Goal: Download file/media

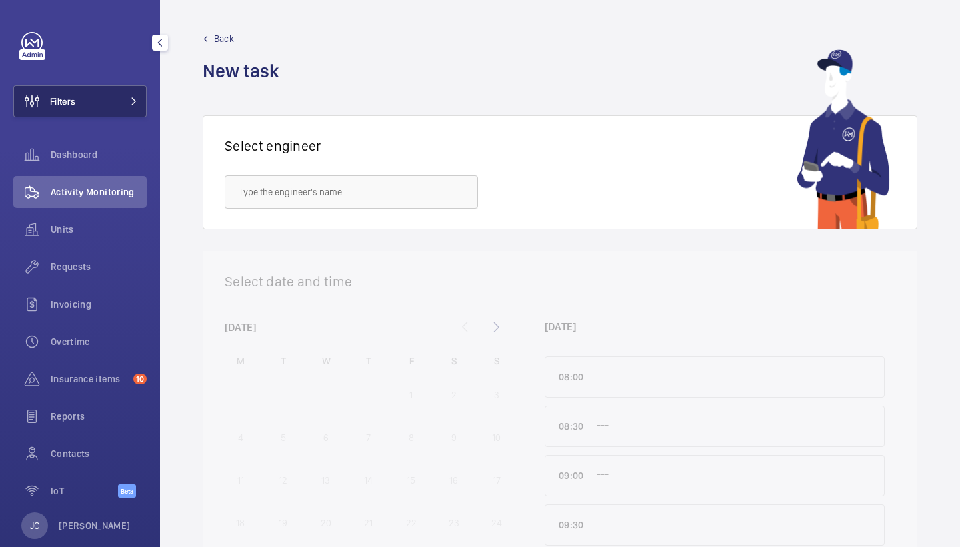
click at [79, 111] on button "Filters" at bounding box center [79, 101] width 133 height 32
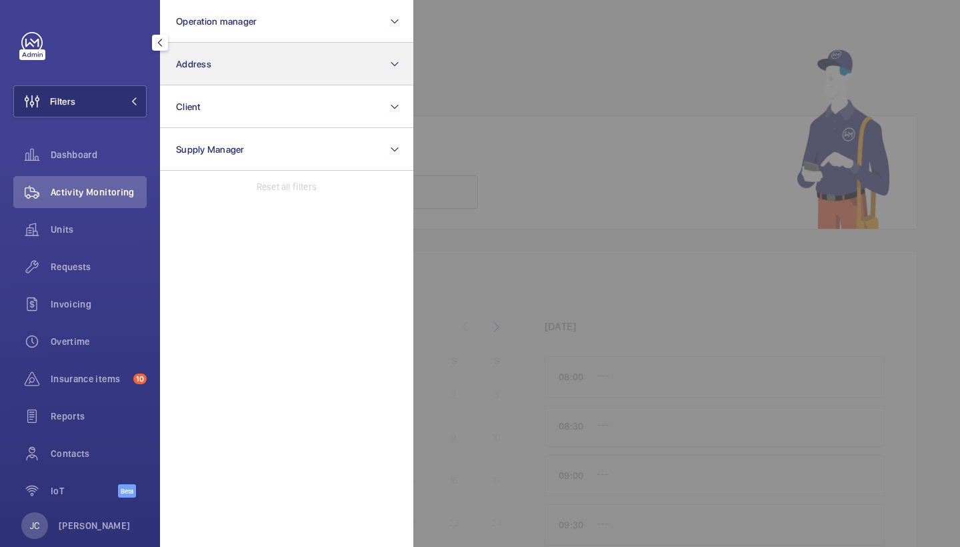
click at [210, 62] on span "Address" at bounding box center [193, 64] width 35 height 11
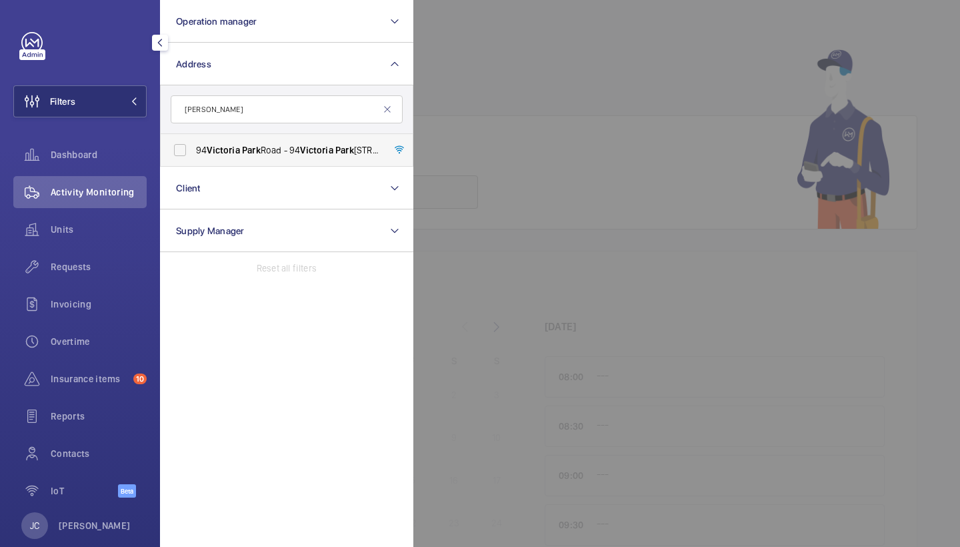
type input "Victoria park"
click at [238, 158] on label "94 Victoria Park Road - 94 Victoria Park Road, LONDON E9 7JL" at bounding box center [277, 150] width 232 height 32
click at [193, 158] on input "94 Victoria Park Road - 94 Victoria Park Road, LONDON E9 7JL" at bounding box center [180, 150] width 27 height 27
checkbox input "true"
click at [561, 83] on div at bounding box center [893, 273] width 960 height 547
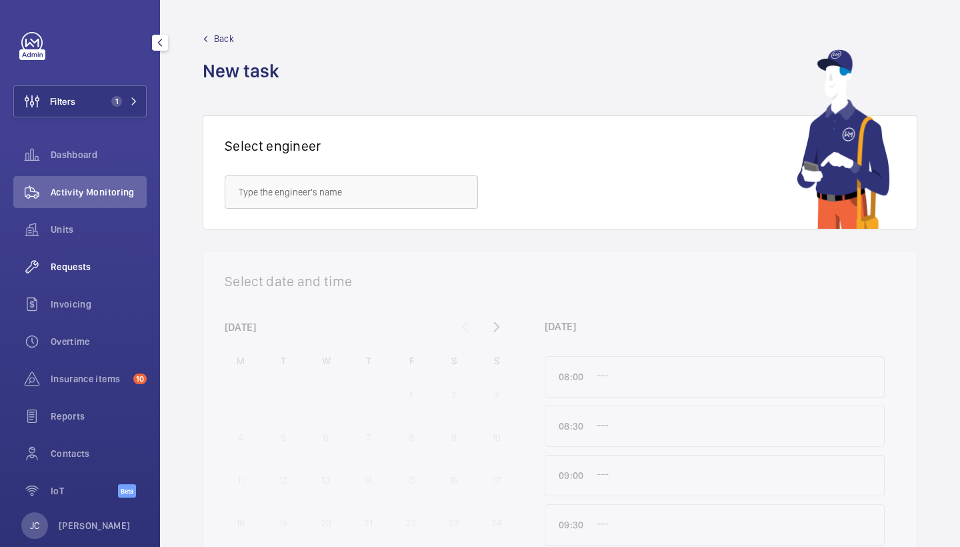
click at [97, 270] on span "Requests" at bounding box center [99, 266] width 96 height 13
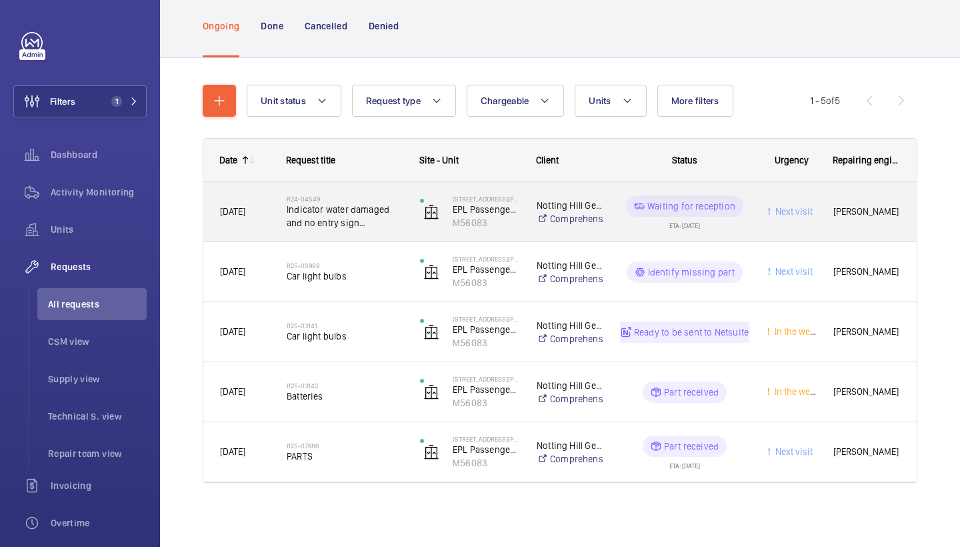
scroll to position [80, 0]
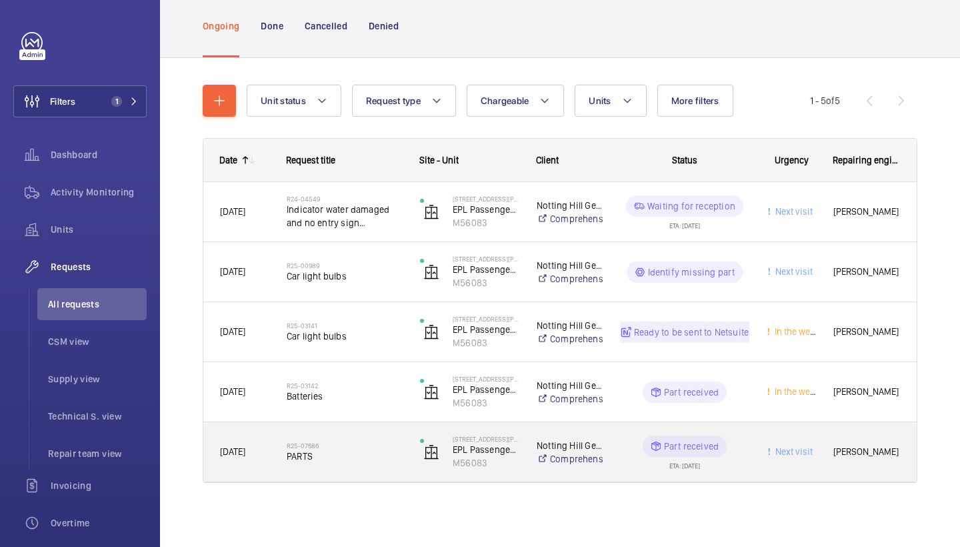
click at [317, 425] on div "R25-07686 PARTS" at bounding box center [337, 452] width 132 height 60
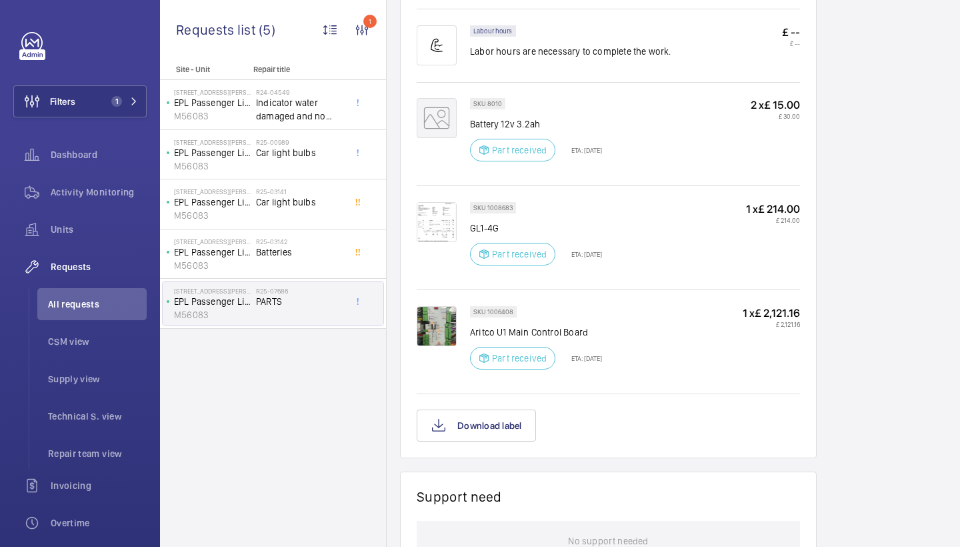
scroll to position [1097, 0]
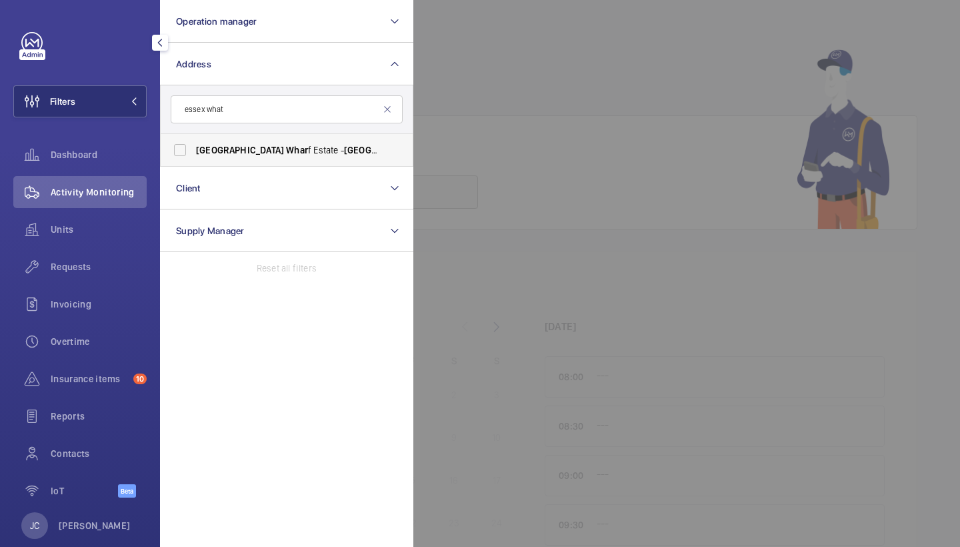
type input "essex what"
click at [225, 157] on label "Essex Whar f Estate - [GEOGRAPHIC_DATA], [GEOGRAPHIC_DATA] E5 9HP" at bounding box center [277, 150] width 232 height 32
click at [193, 157] on input "Essex Whar f Estate - [GEOGRAPHIC_DATA], [GEOGRAPHIC_DATA] E5 9HP" at bounding box center [180, 150] width 27 height 27
checkbox input "true"
click at [107, 194] on span "Activity Monitoring" at bounding box center [99, 191] width 96 height 13
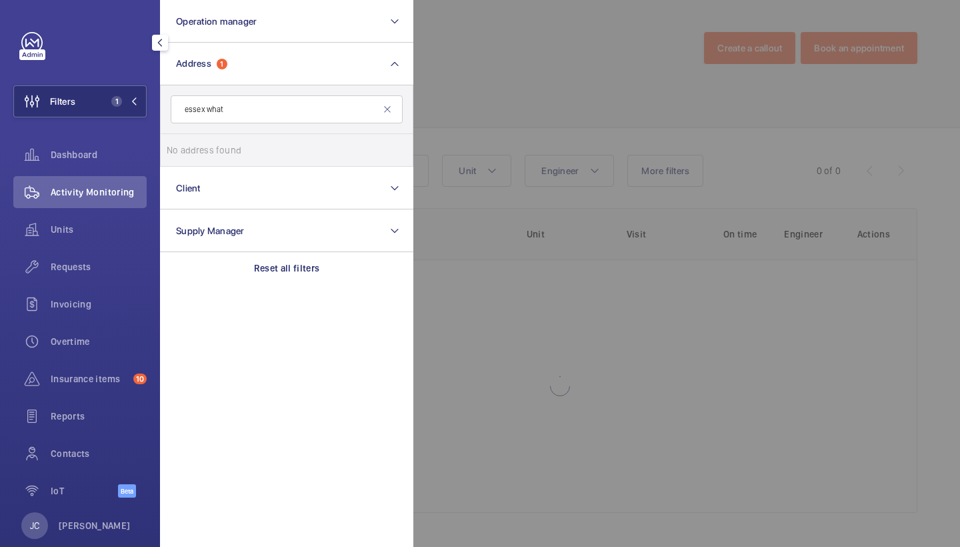
click at [476, 122] on div at bounding box center [893, 273] width 960 height 547
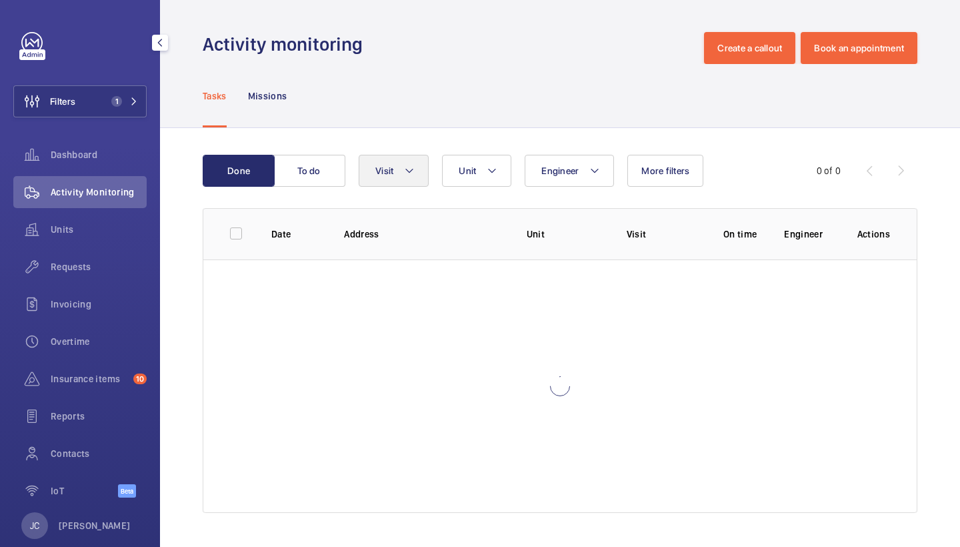
click at [400, 174] on button "Visit" at bounding box center [394, 171] width 70 height 32
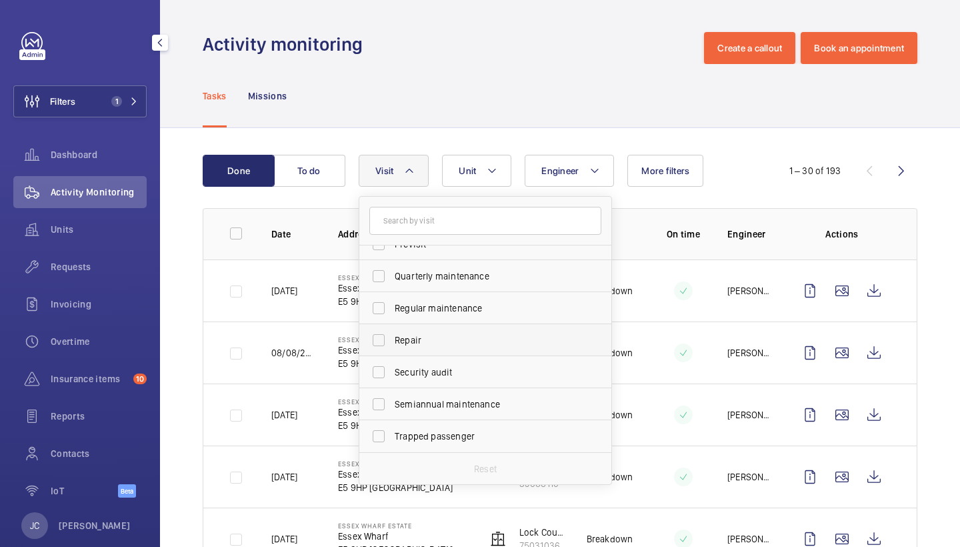
scroll to position [209, 0]
click at [435, 347] on label "Repair" at bounding box center [475, 340] width 232 height 32
click at [392, 347] on input "Repair" at bounding box center [378, 340] width 27 height 27
checkbox input "true"
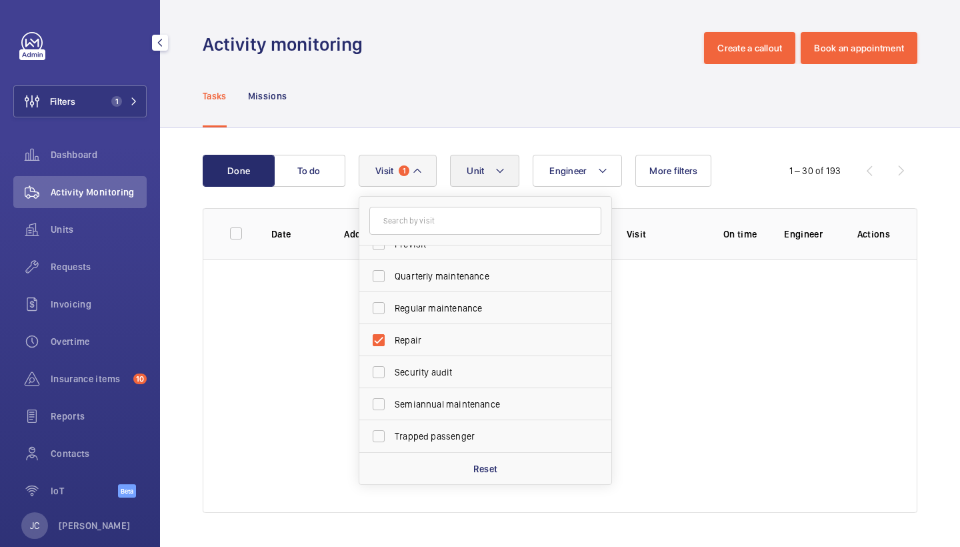
click at [468, 157] on button "Unit" at bounding box center [484, 171] width 69 height 32
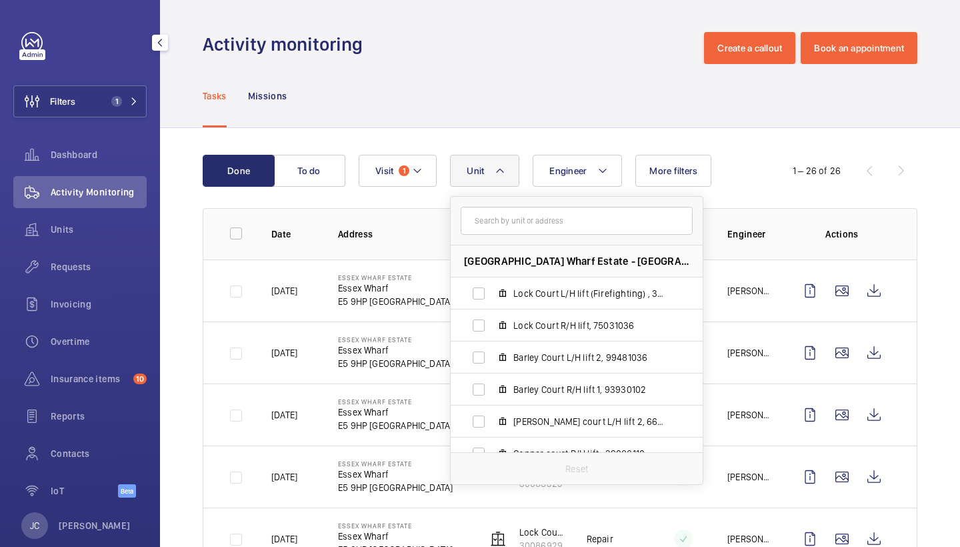
click at [479, 108] on div "Tasks Missions" at bounding box center [560, 95] width 715 height 63
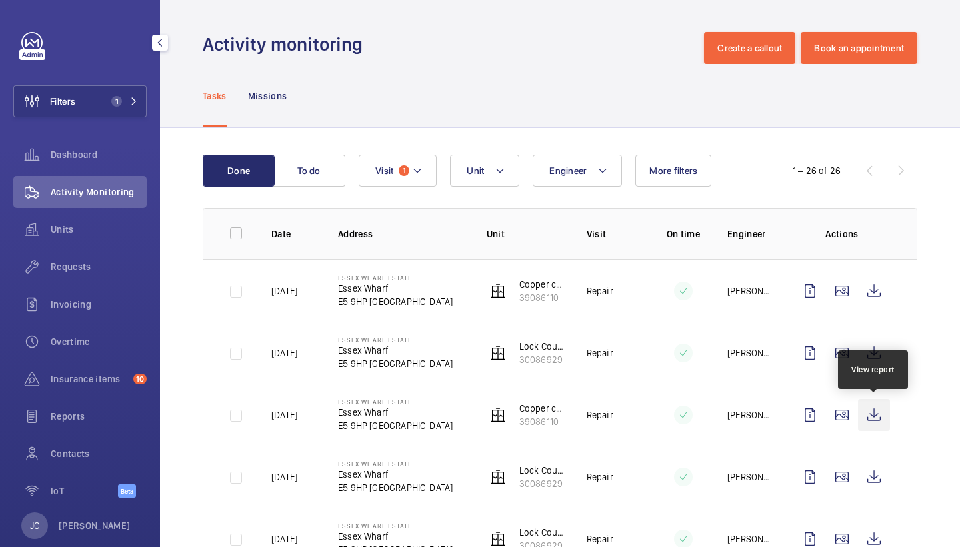
click at [871, 415] on wm-front-icon-button at bounding box center [874, 415] width 32 height 32
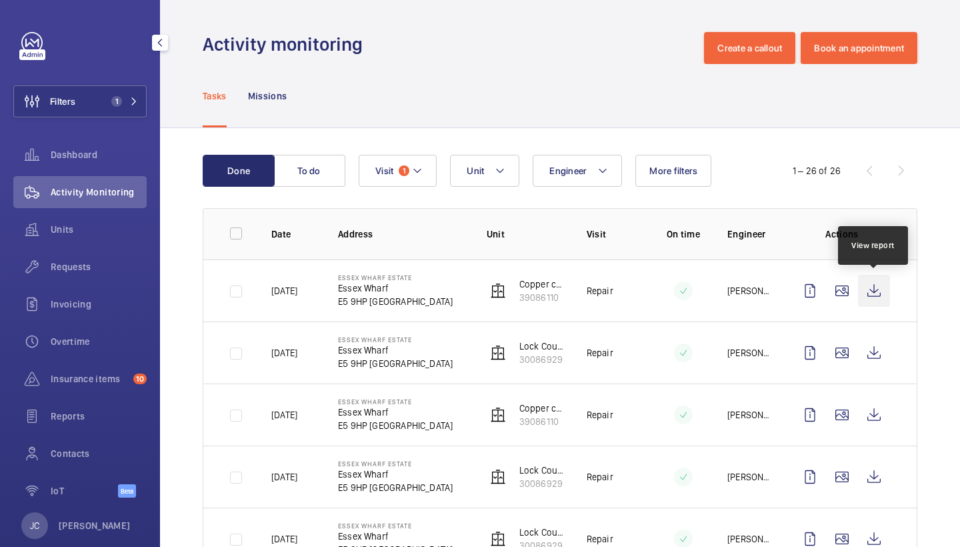
click at [881, 288] on wm-front-icon-button at bounding box center [874, 291] width 32 height 32
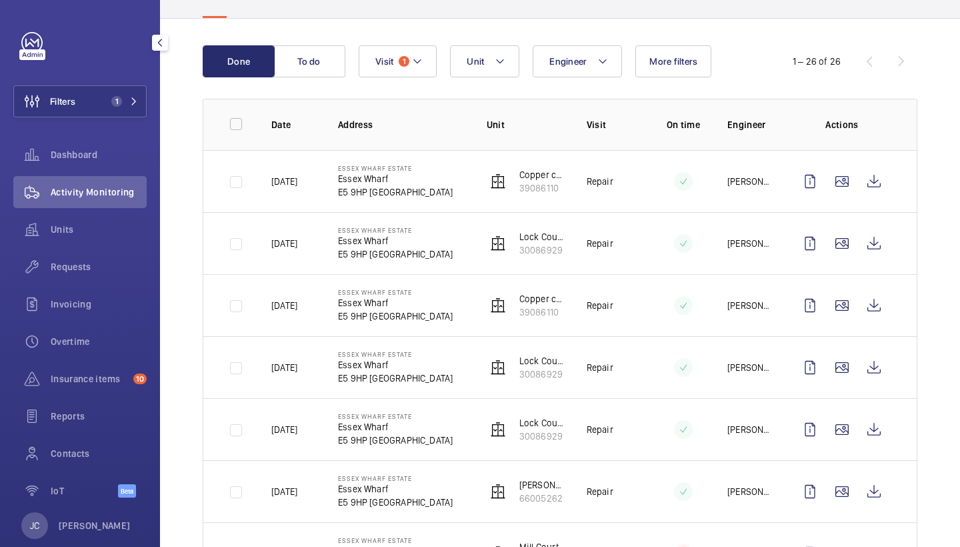
scroll to position [111, 0]
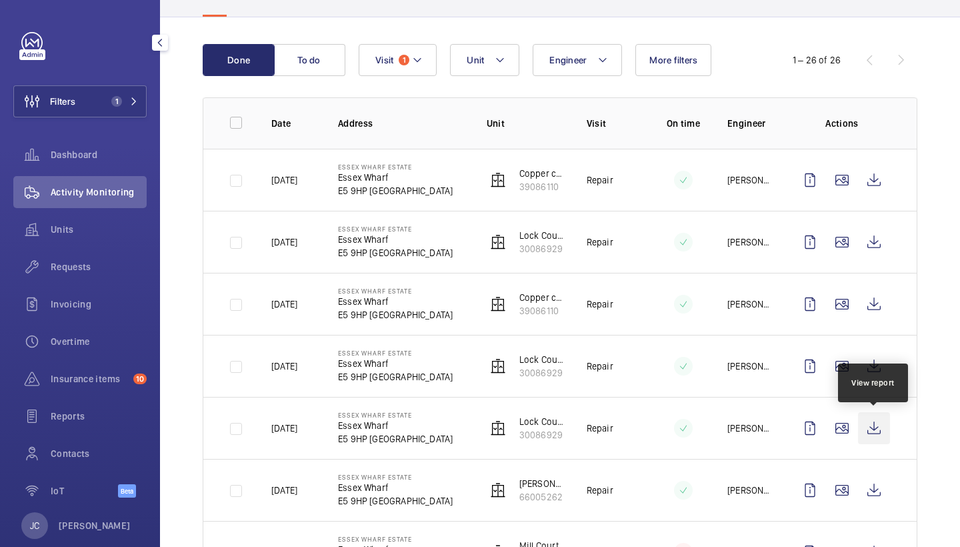
click at [873, 428] on wm-front-icon-button at bounding box center [874, 428] width 32 height 32
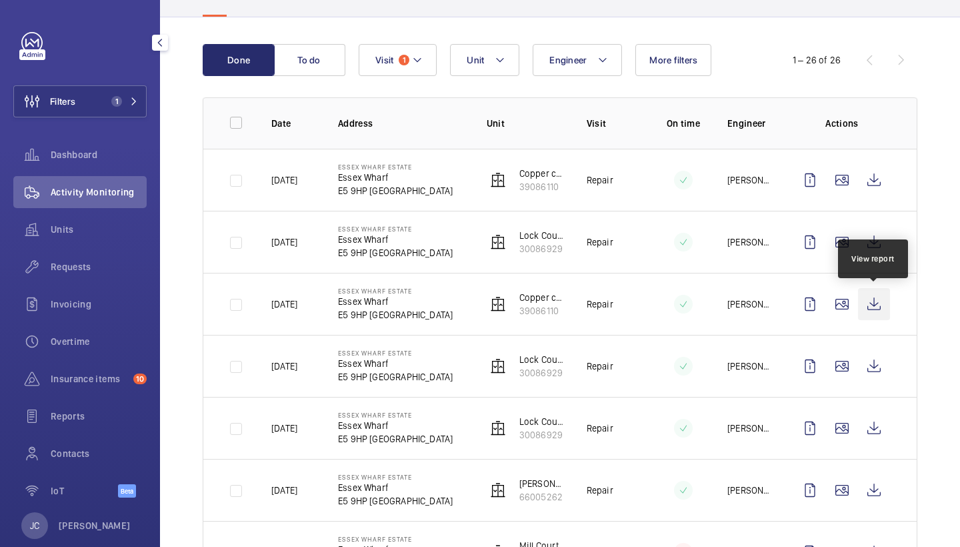
click at [875, 307] on wm-front-icon-button at bounding box center [874, 304] width 32 height 32
